Goal: Communication & Community: Participate in discussion

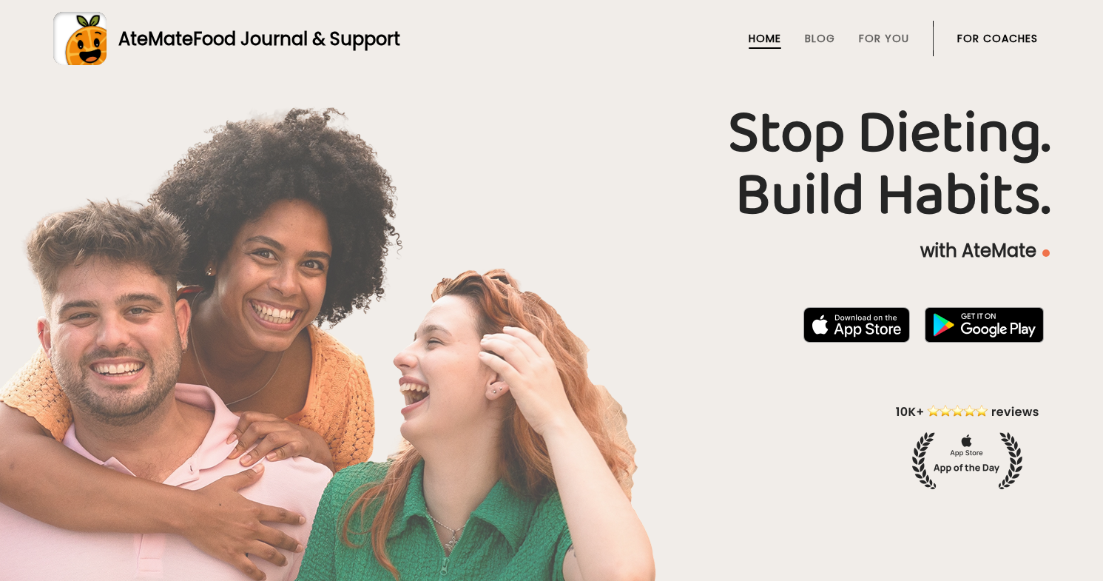
click at [979, 39] on link "For Coaches" at bounding box center [998, 39] width 81 height 12
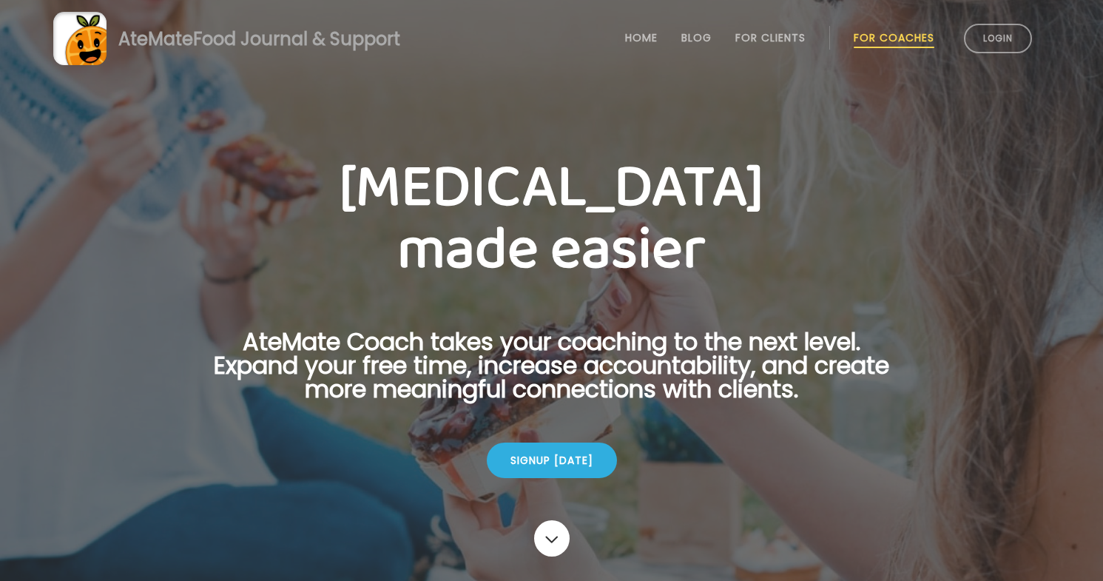
click at [979, 39] on link "Login" at bounding box center [998, 39] width 68 height 30
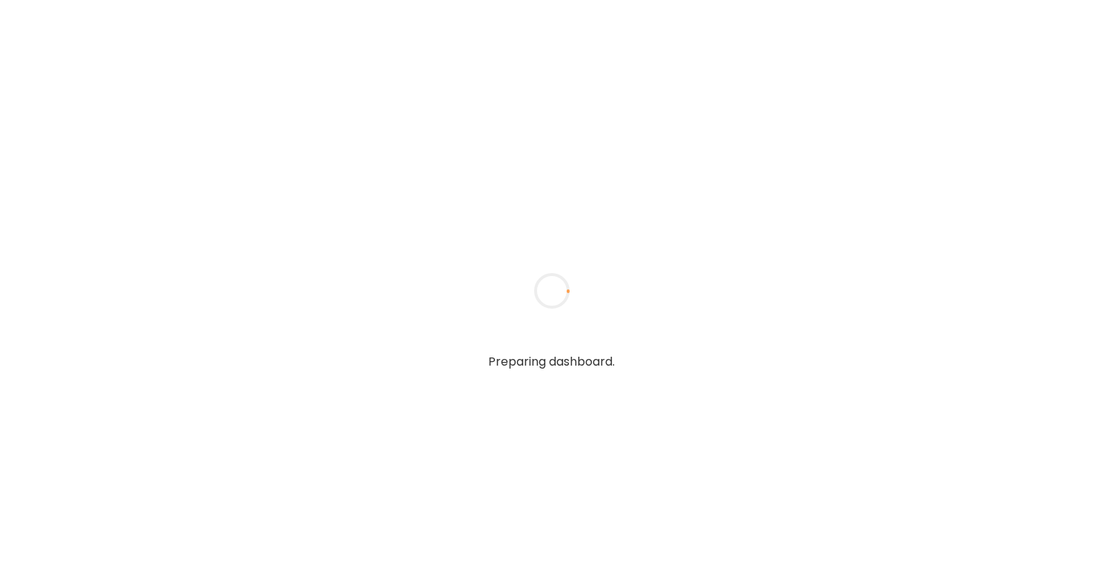
type textarea "**********"
type input "**********"
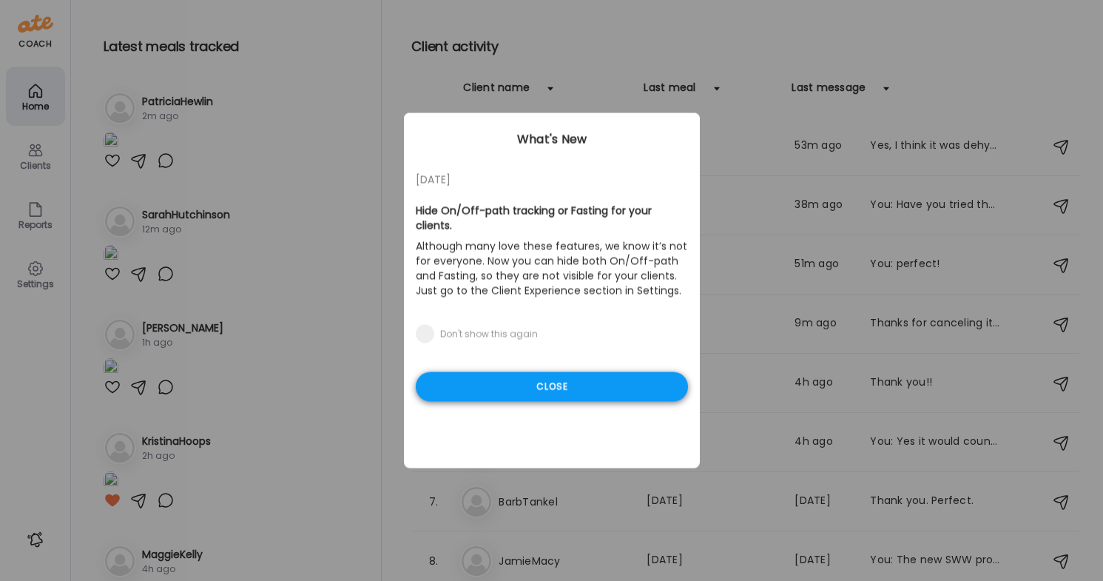
click at [633, 382] on div "Close" at bounding box center [552, 387] width 272 height 30
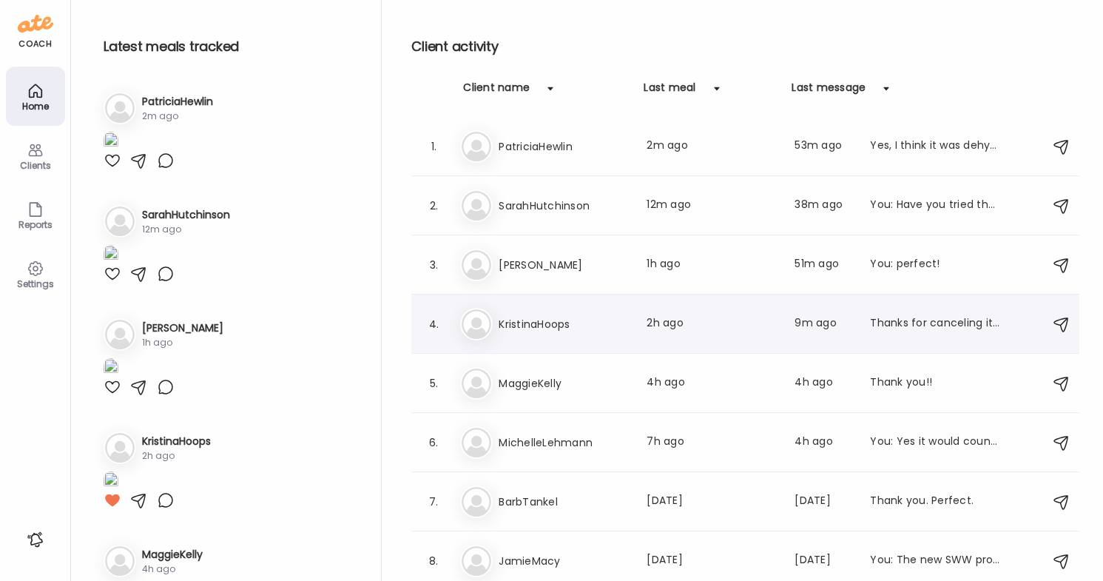
click at [890, 318] on div "Thanks for canceling it. I think with the Optimize it was just a lot of fiber a…" at bounding box center [935, 324] width 130 height 18
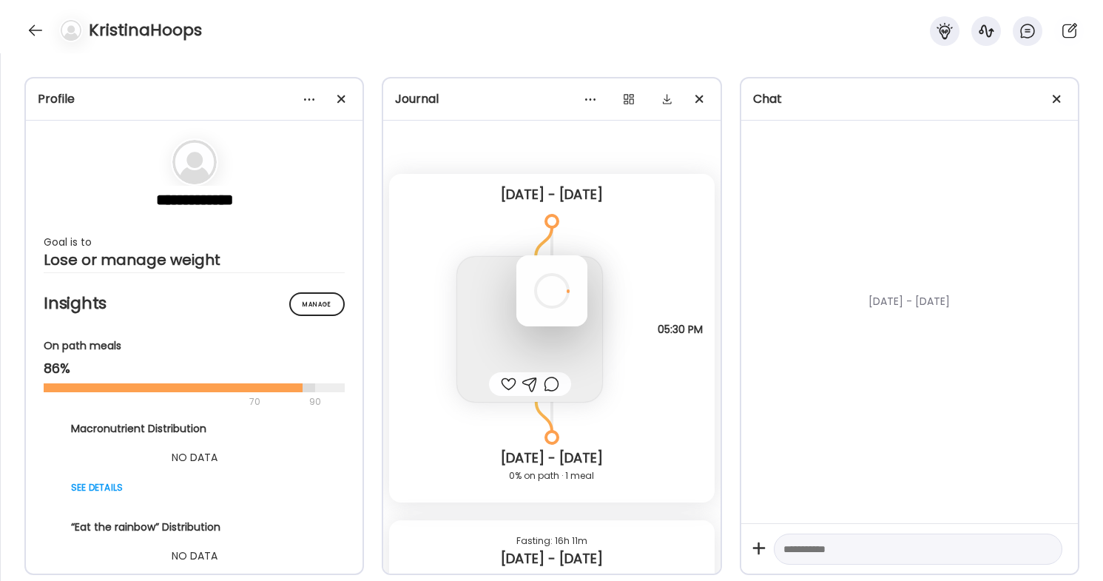
scroll to position [3529, 0]
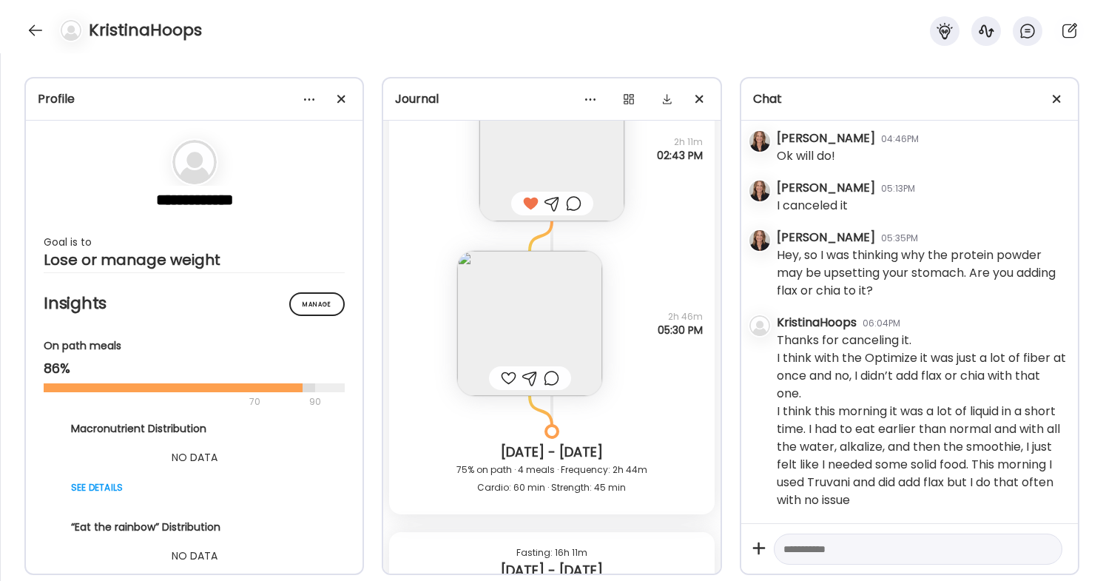
click at [850, 547] on textarea at bounding box center [905, 549] width 243 height 18
type textarea "**********"
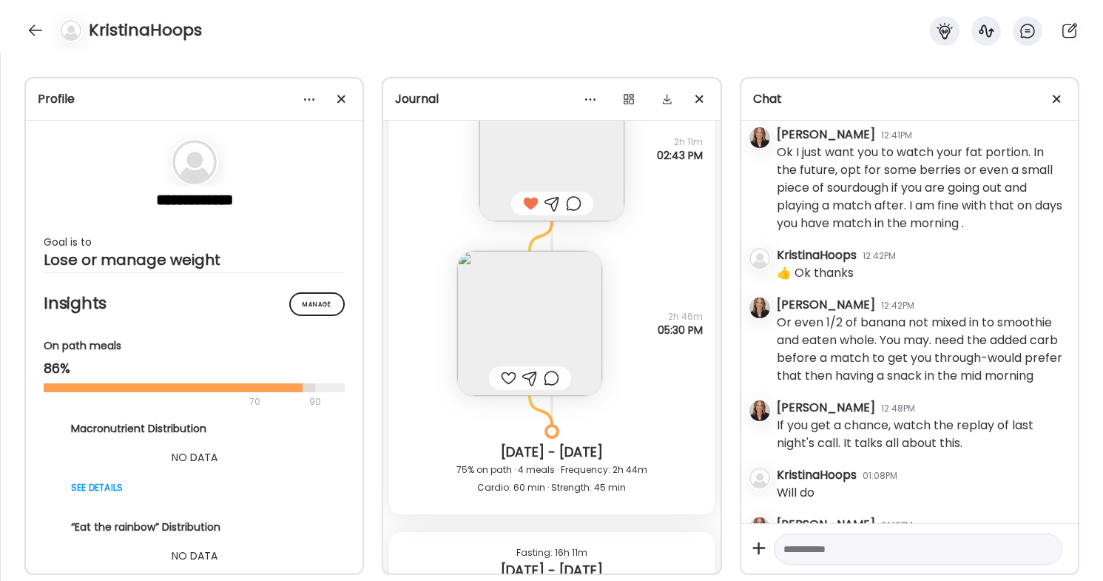
scroll to position [6950, 0]
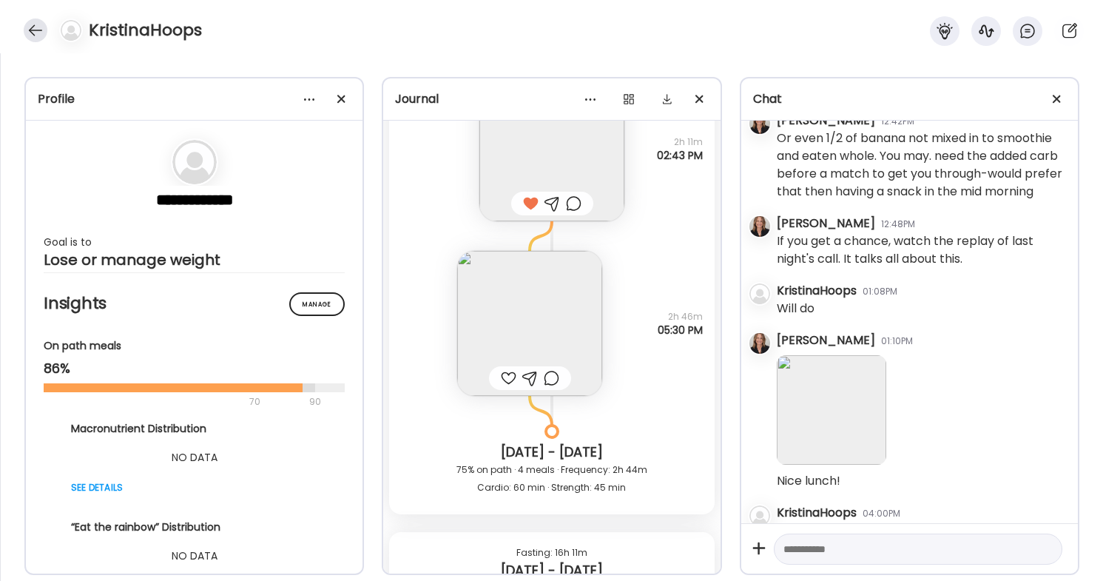
click at [30, 29] on div at bounding box center [36, 31] width 24 height 24
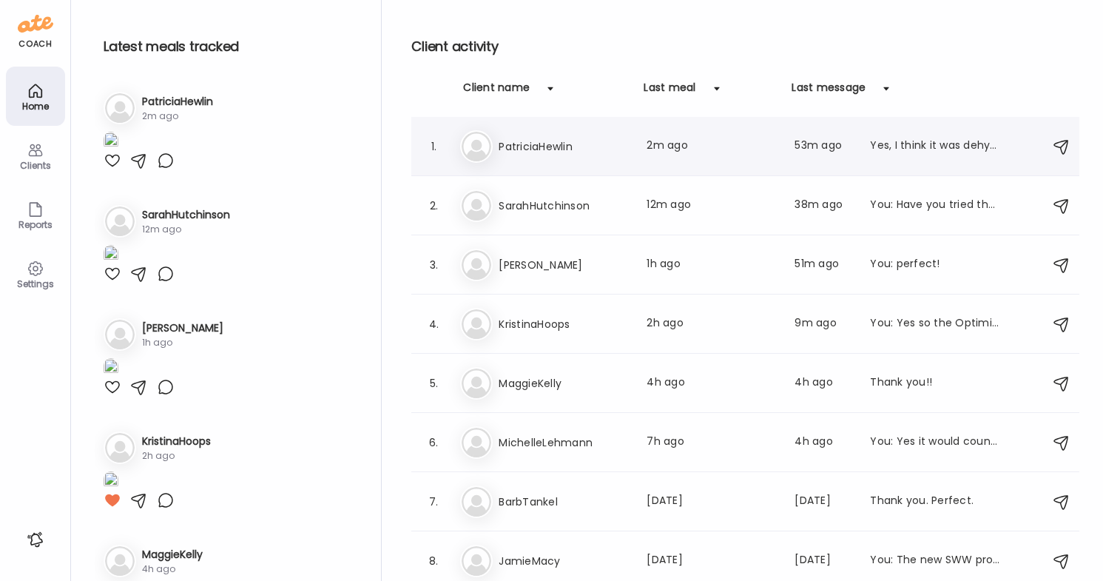
click at [847, 156] on div "Pa [PERSON_NAME] Last meal: 2m ago Last message: 53m ago Yes, I think it was de…" at bounding box center [747, 146] width 575 height 33
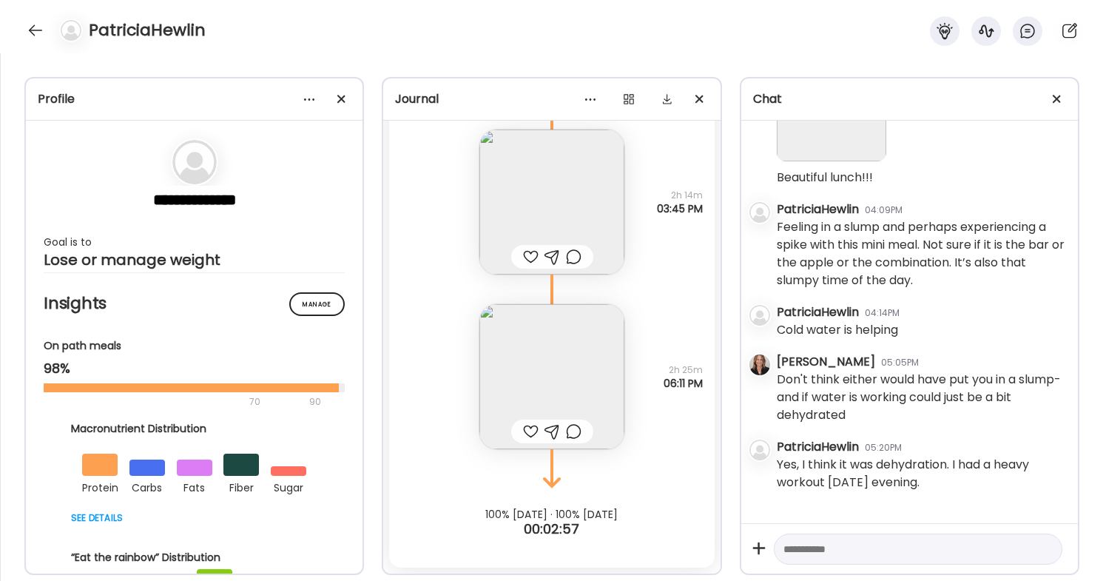
scroll to position [13062, 0]
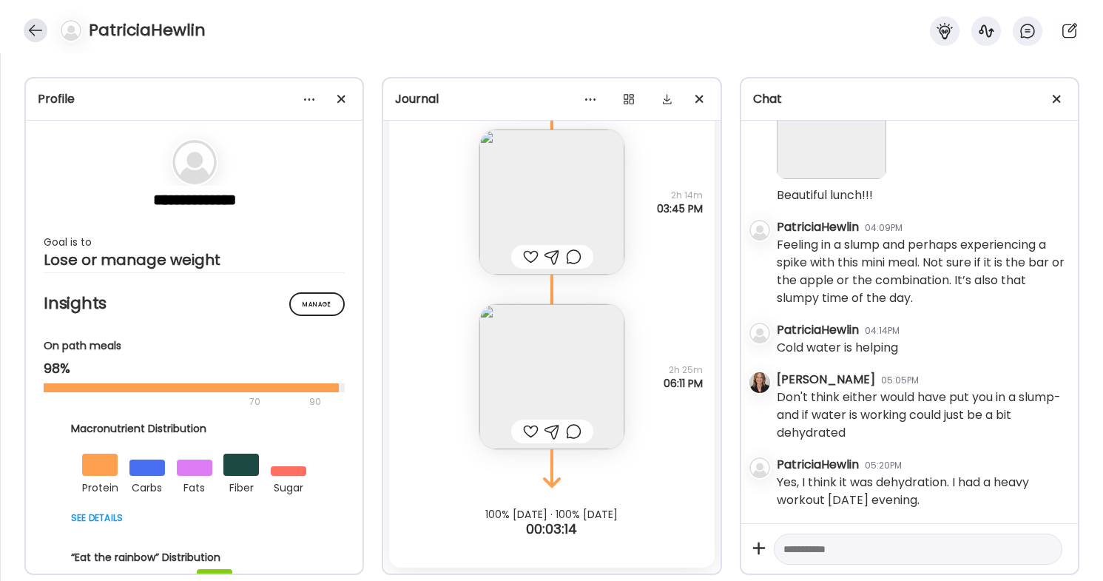
click at [37, 26] on div at bounding box center [36, 31] width 24 height 24
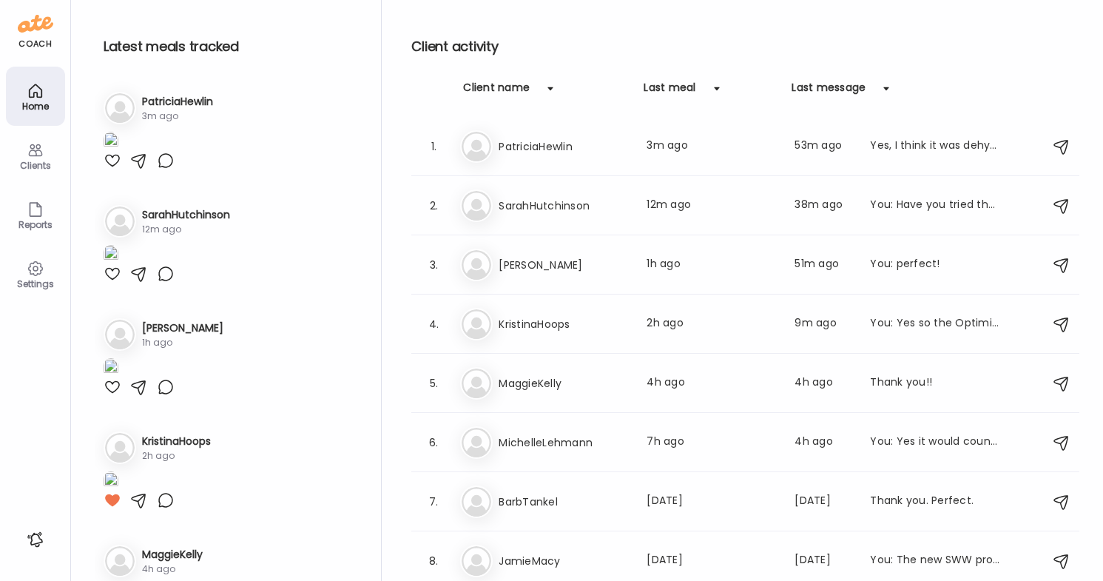
click at [930, 201] on div "You: Have you tried the new protein powder? If so, how do you like it?" at bounding box center [935, 206] width 130 height 18
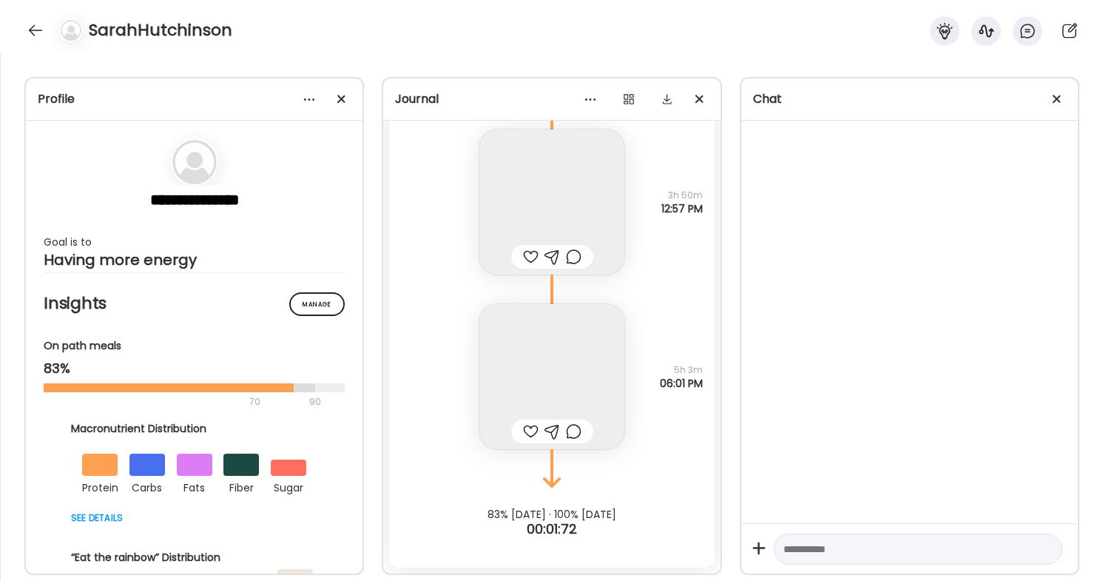
scroll to position [4210, 0]
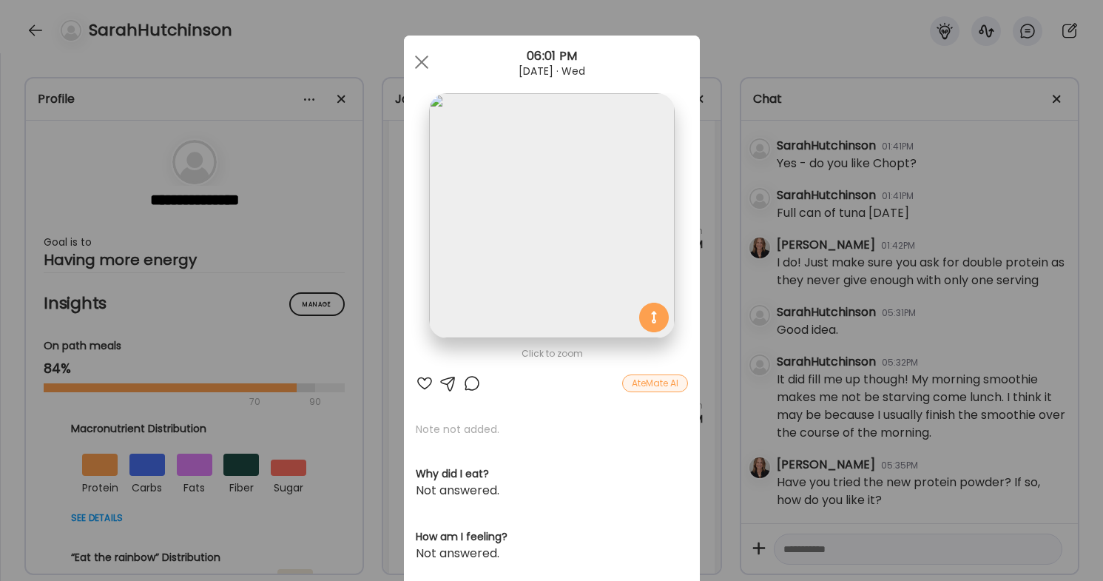
scroll to position [125260, 0]
click at [417, 61] on div at bounding box center [422, 62] width 30 height 30
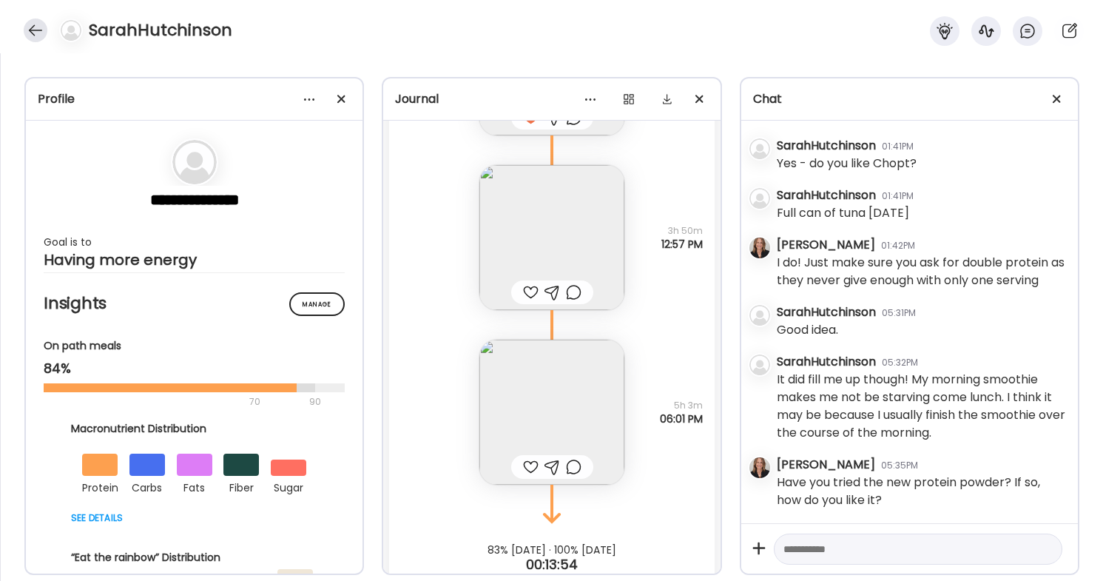
click at [31, 34] on div at bounding box center [36, 31] width 24 height 24
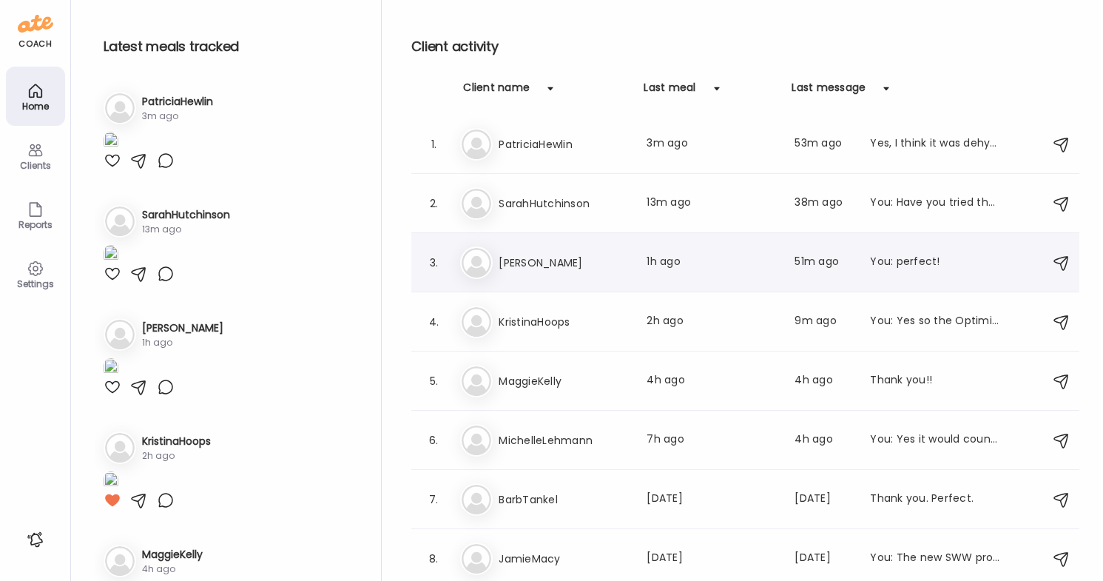
scroll to position [2, 0]
